Goal: Task Accomplishment & Management: Manage account settings

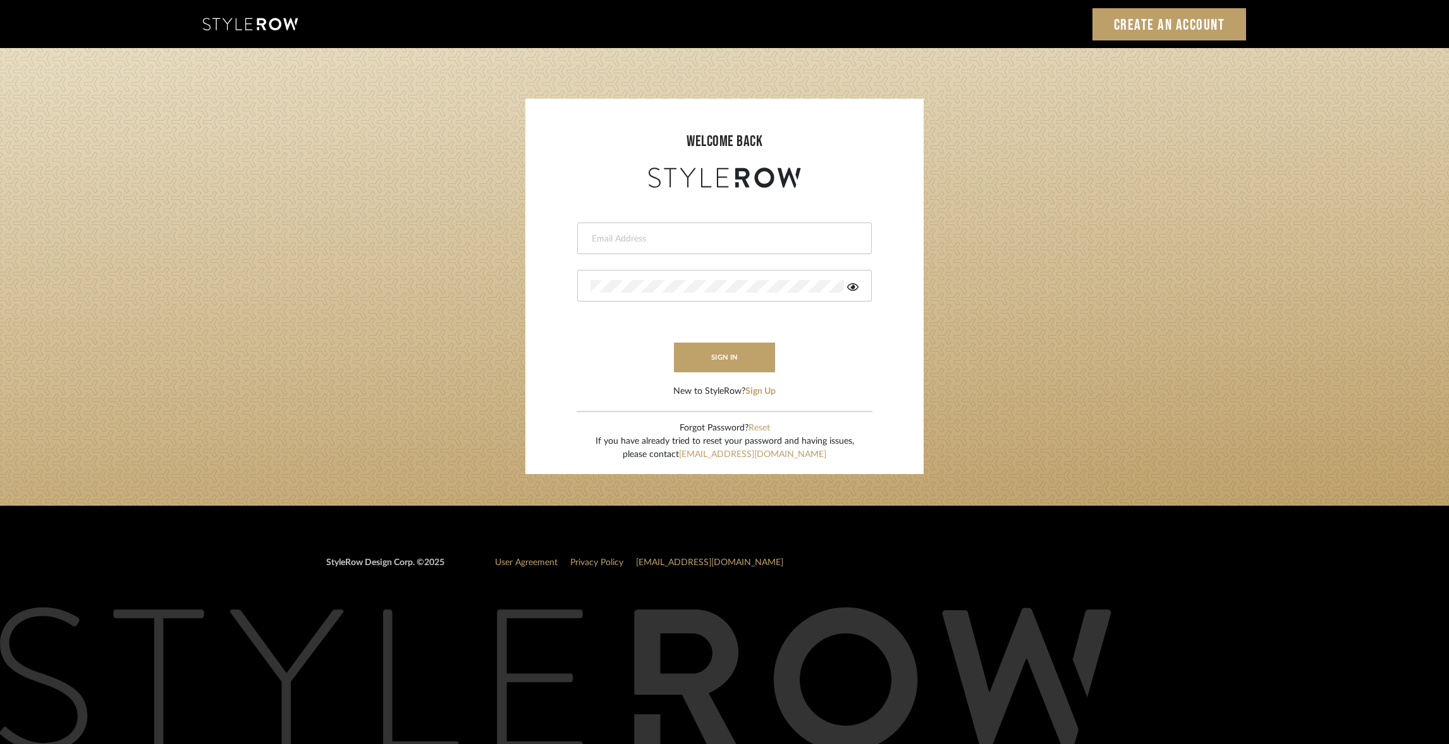
click at [676, 247] on div at bounding box center [724, 238] width 295 height 32
click at [662, 245] on div at bounding box center [724, 238] width 295 height 32
click at [702, 301] on form "This field is required This field is required sign in New to StyleRow? Sign Up" at bounding box center [724, 294] width 373 height 207
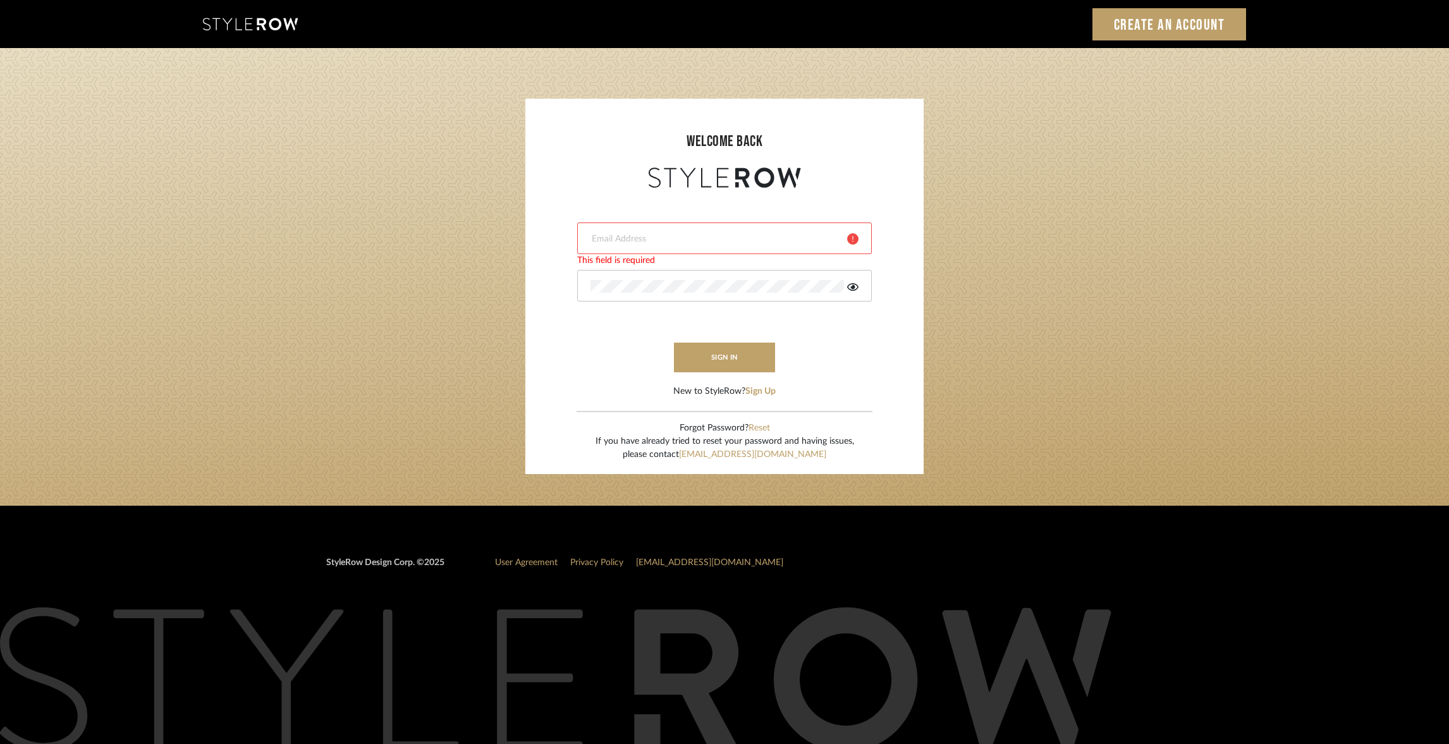
click at [648, 250] on div at bounding box center [724, 238] width 295 height 32
click at [641, 241] on input "er" at bounding box center [713, 239] width 247 height 13
type input "[EMAIL_ADDRESS][DOMAIN_NAME]"
click at [711, 354] on button "sign in" at bounding box center [724, 358] width 101 height 30
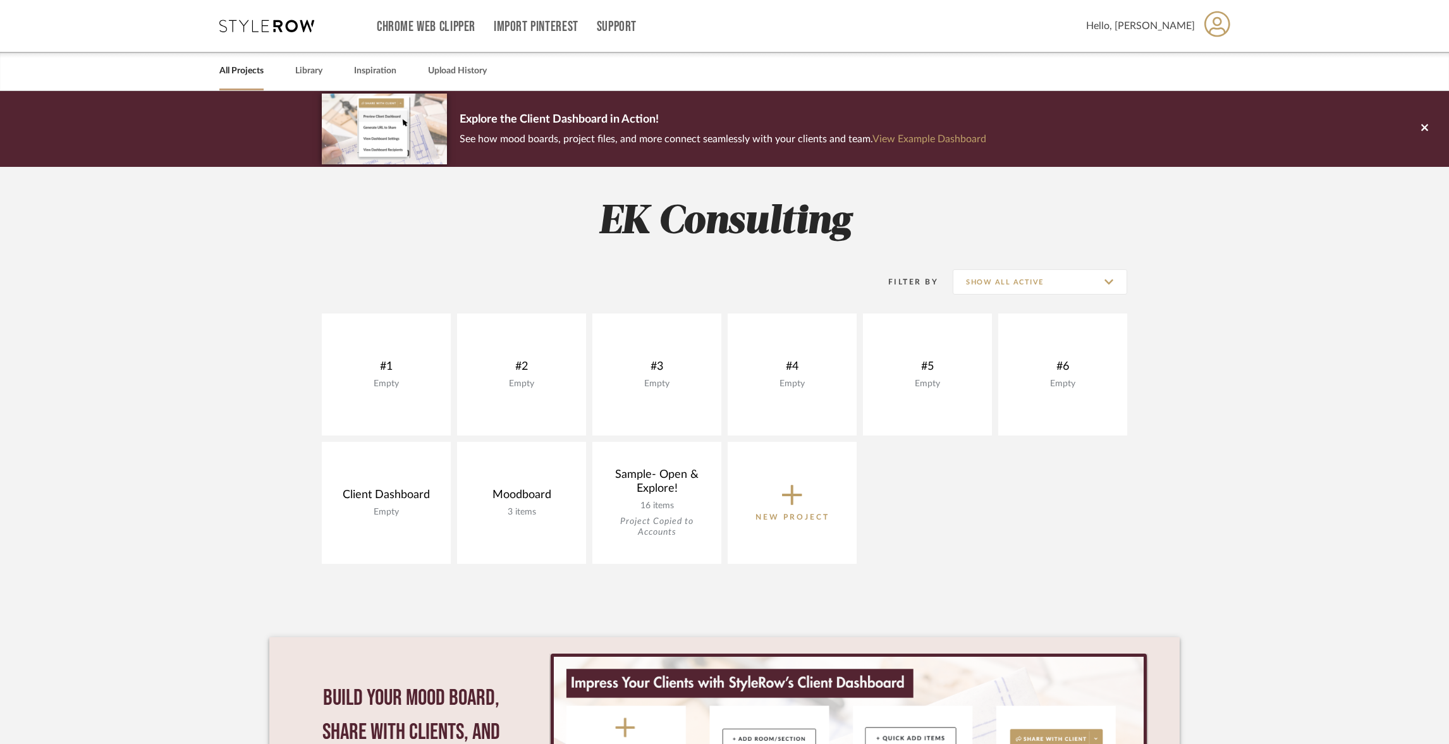
click at [1208, 31] on icon at bounding box center [1217, 24] width 26 height 27
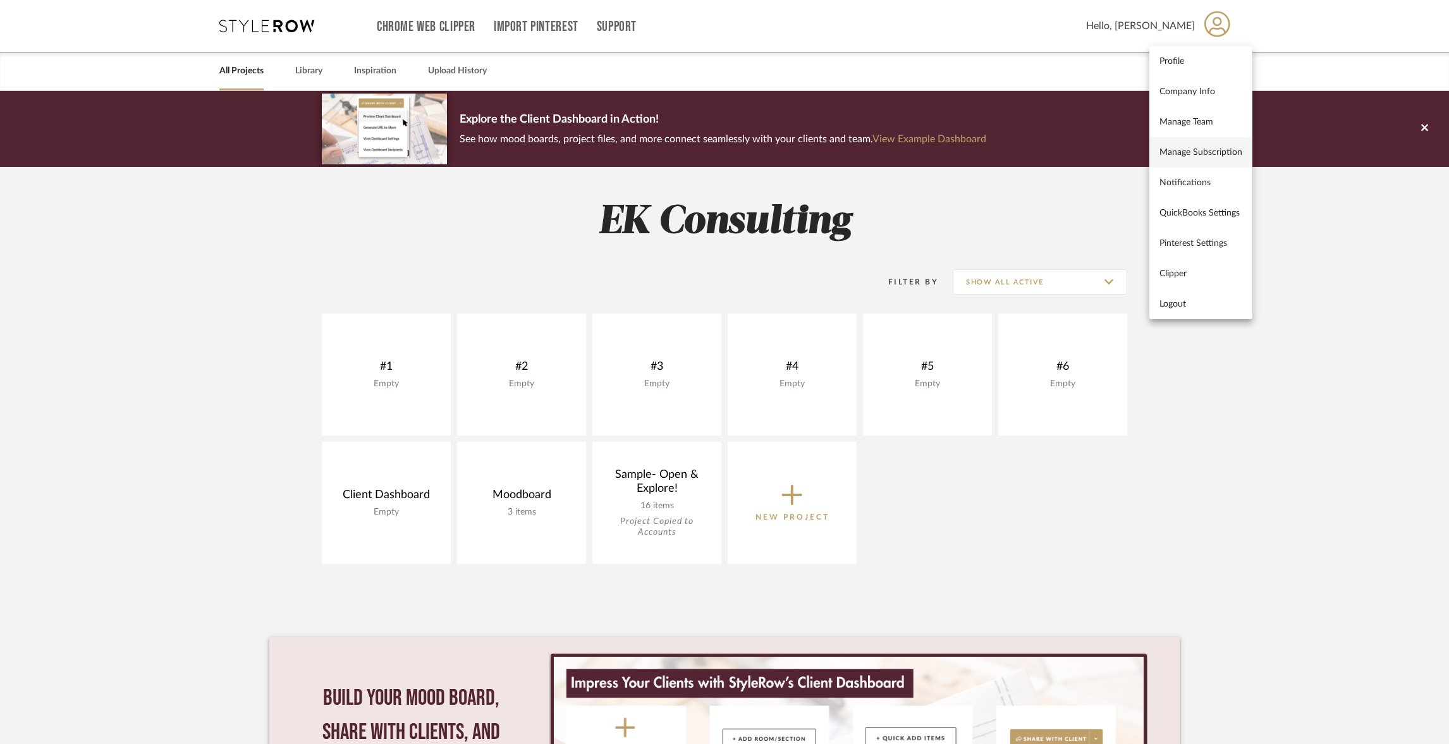
click at [1218, 148] on span "Manage Subscription" at bounding box center [1200, 152] width 83 height 11
